Goal: Book appointment/travel/reservation

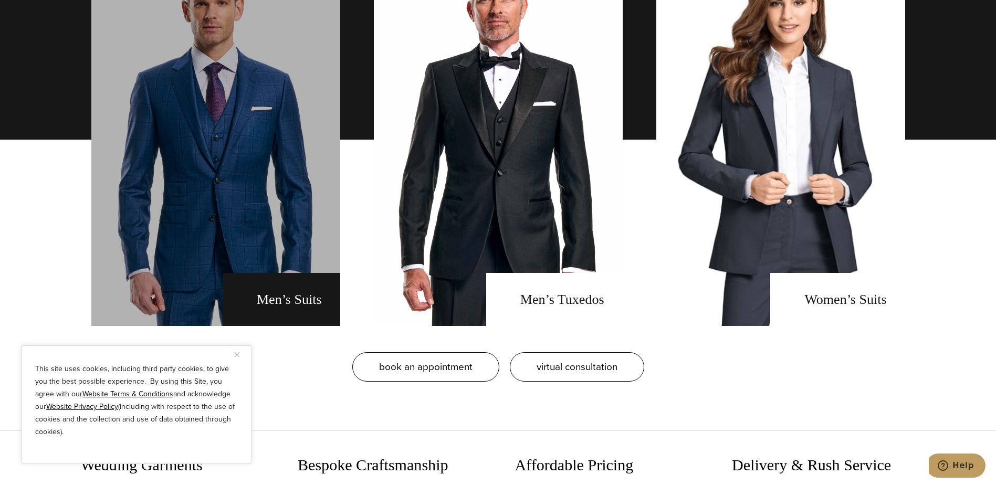
scroll to position [892, 0]
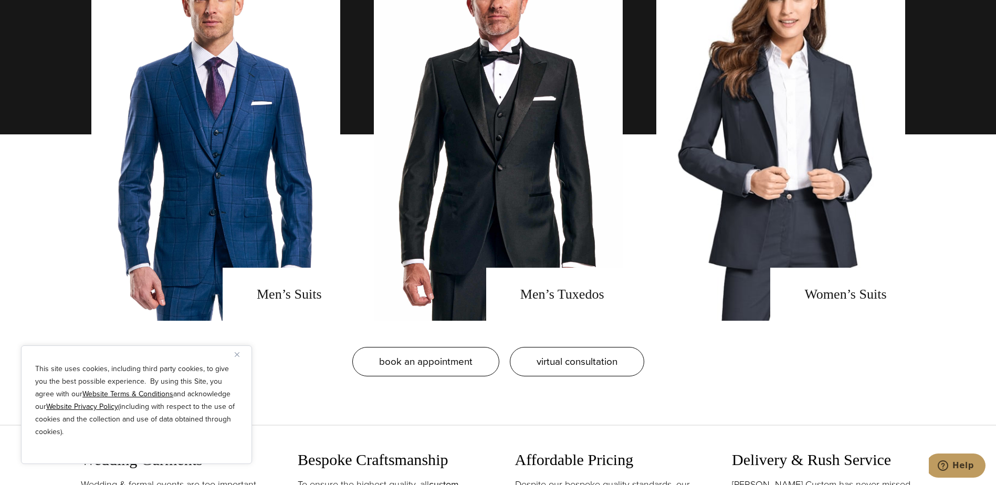
click at [238, 352] on img "Close" at bounding box center [237, 354] width 5 height 5
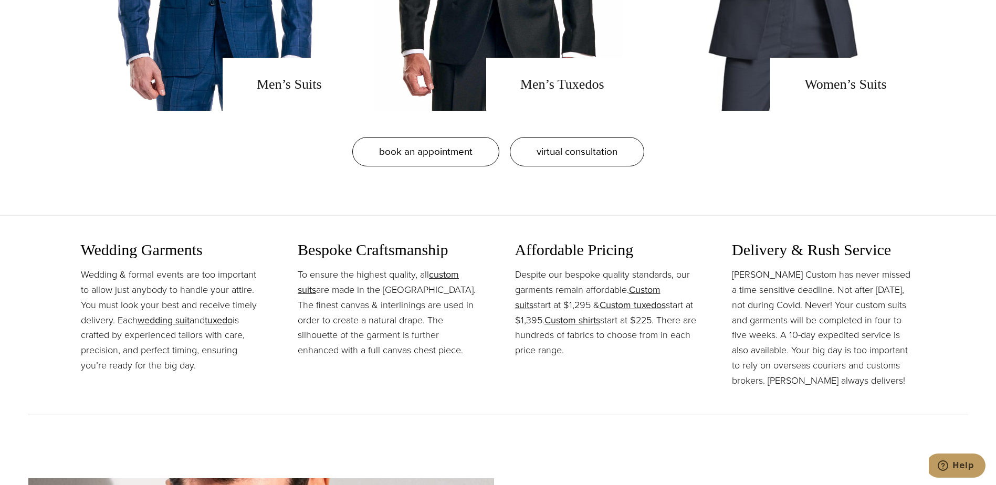
scroll to position [840, 0]
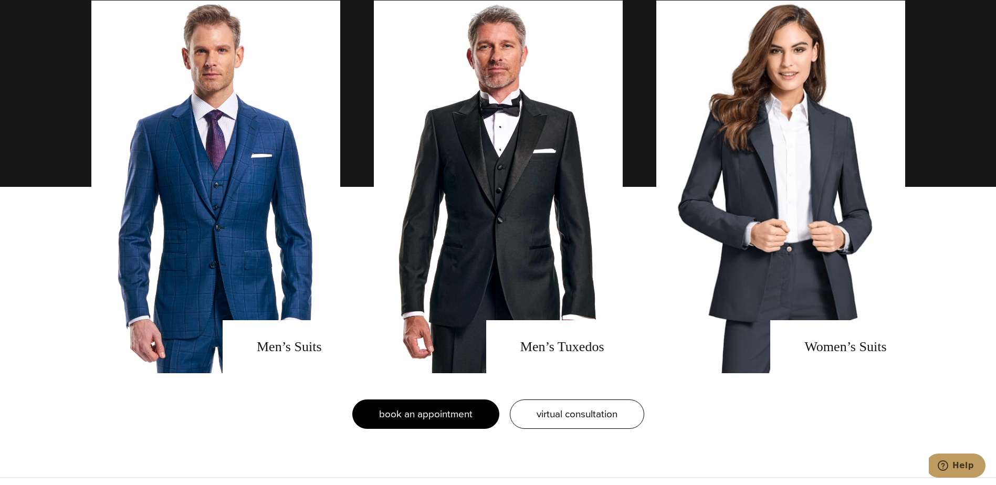
click at [460, 417] on span "book an appointment" at bounding box center [425, 413] width 93 height 15
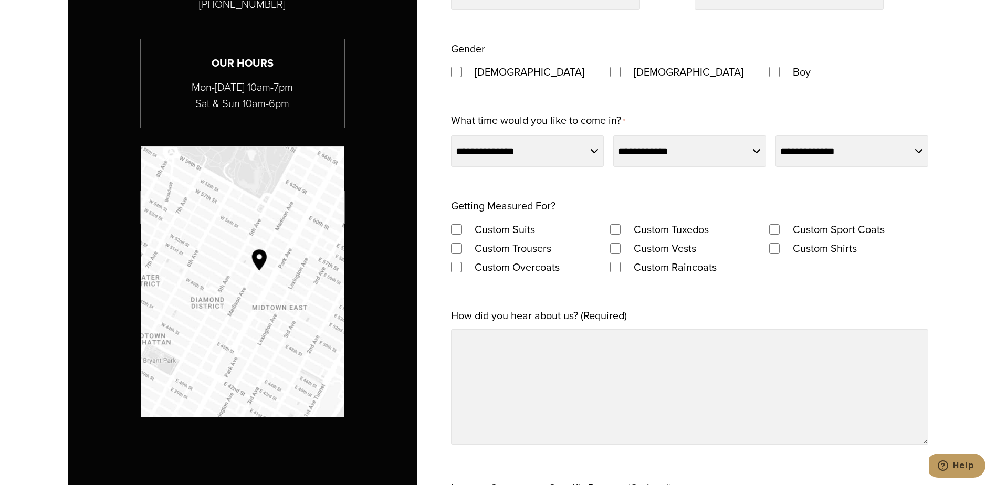
scroll to position [1102, 0]
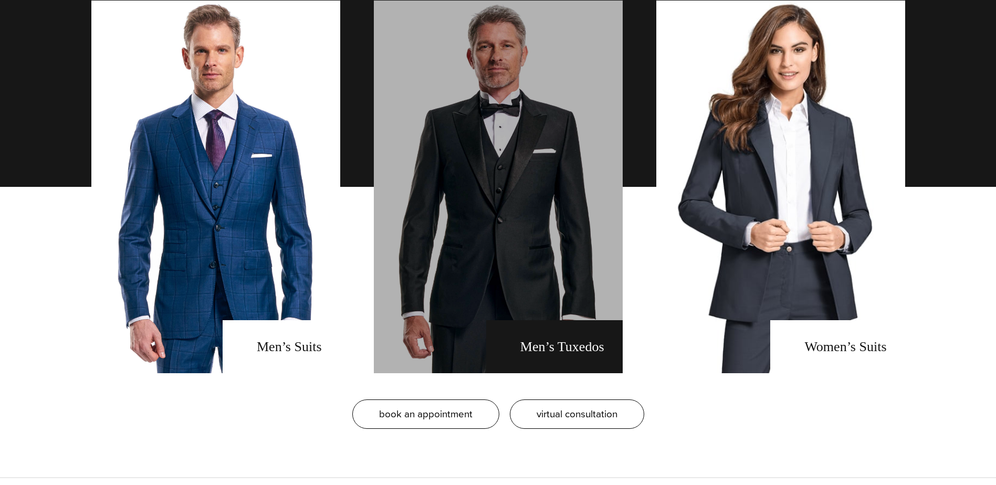
click at [536, 183] on link "men's tuxedos" at bounding box center [498, 187] width 249 height 373
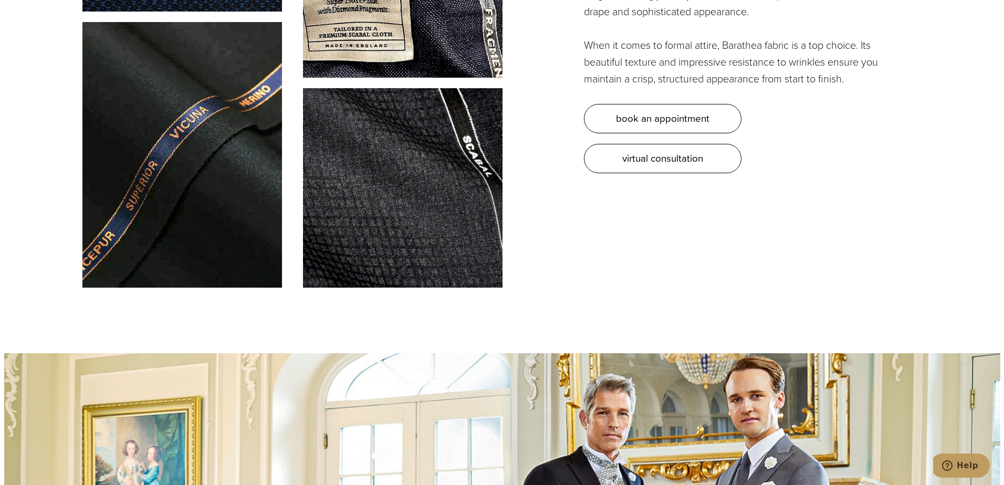
scroll to position [3884, 0]
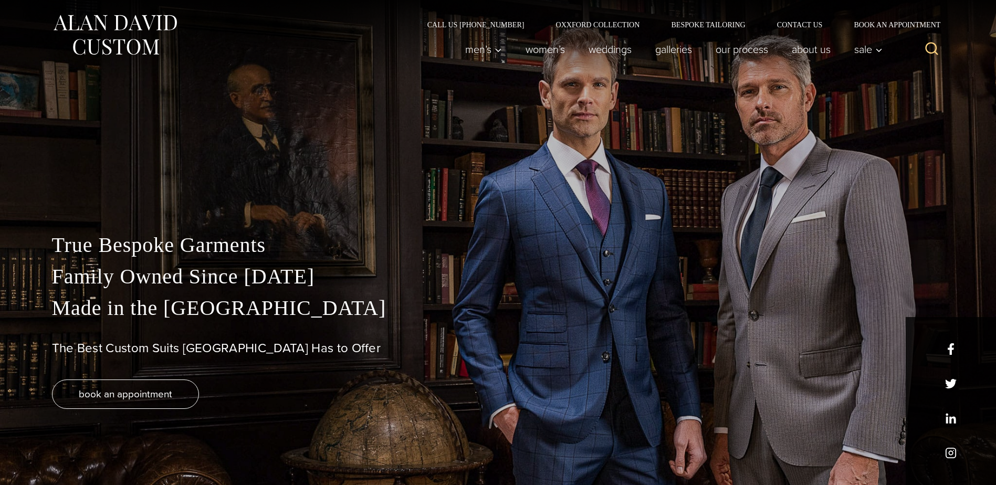
scroll to position [840, 0]
